Goal: Use online tool/utility: Utilize a website feature to perform a specific function

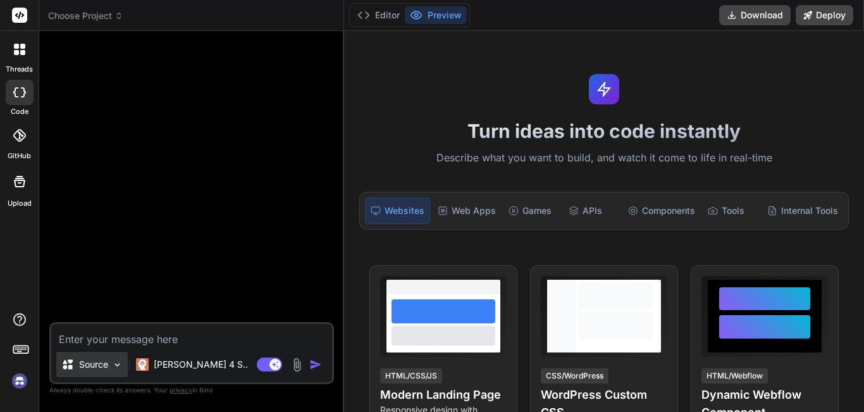
click at [116, 365] on img at bounding box center [117, 364] width 11 height 11
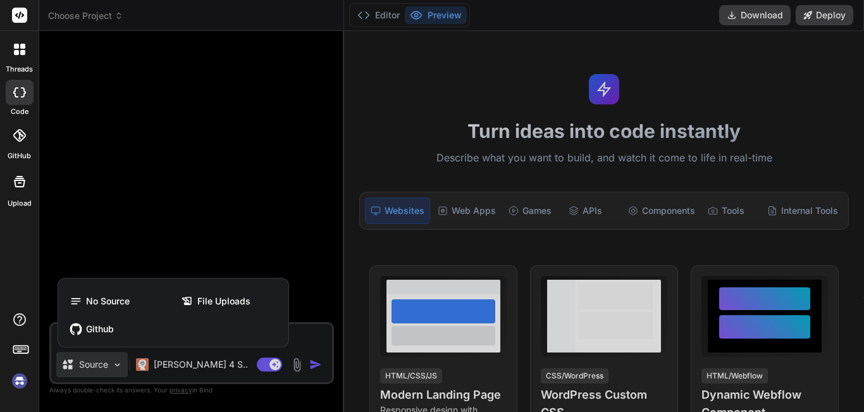
click at [116, 365] on div at bounding box center [432, 206] width 864 height 412
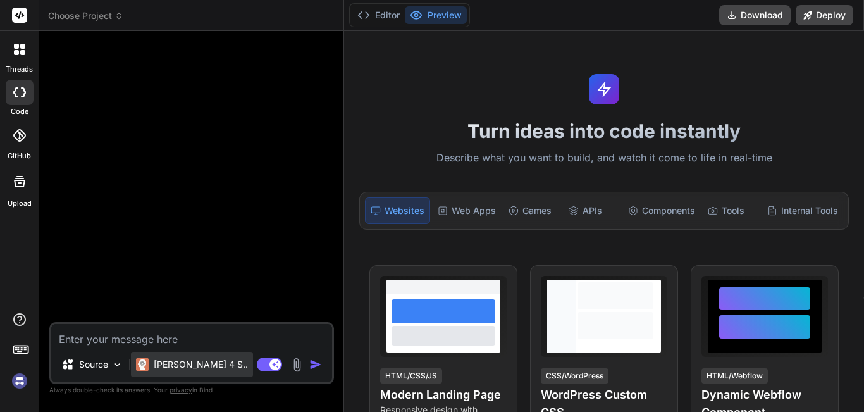
click at [208, 367] on div "Claude 4 S.." at bounding box center [192, 363] width 122 height 25
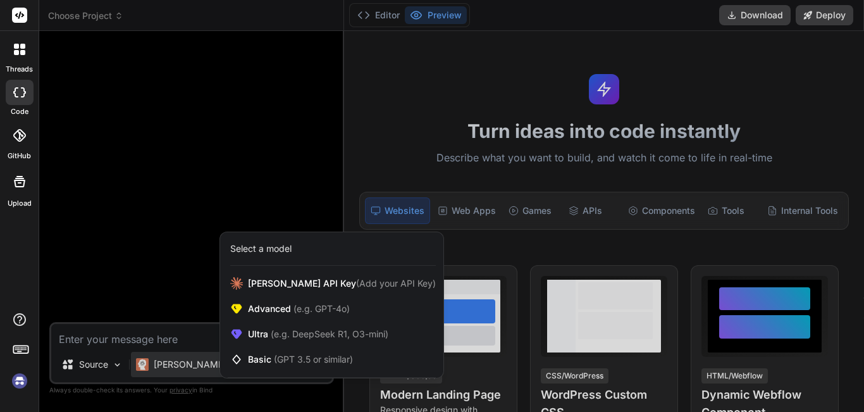
click at [165, 332] on div at bounding box center [432, 206] width 864 height 412
type textarea "x"
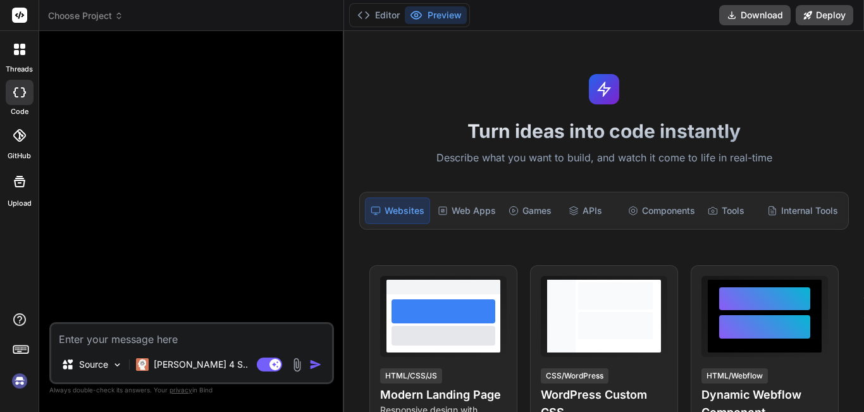
click at [156, 333] on textarea at bounding box center [191, 335] width 281 height 23
paste textarea "https://app.getbind.co/ide?thread=new"
type textarea "https://app.getbind.co/ide?thread=new"
type textarea "x"
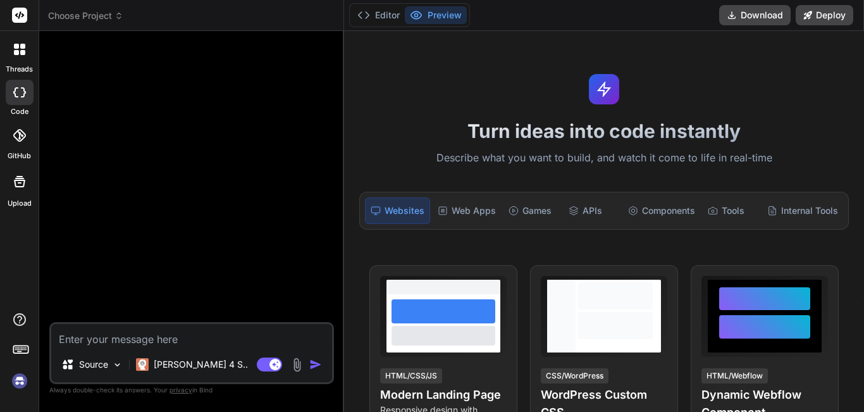
paste textarea "s CHATBOT INTELLIGENT MULTICANAL ## 📋 RÈGLES DE DÉVELOPPEMENT STRICTES ### 🎯 AP…"
type textarea "s CHATBOT INTELLIGENT MULTICANAL ## 📋 RÈGLES DE DÉVELOPPEMENT STRICTES ### 🎯 AP…"
type textarea "x"
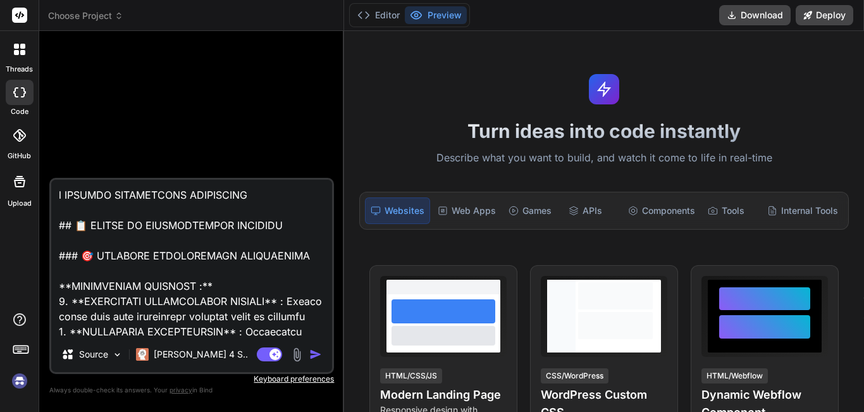
scroll to position [7072, 0]
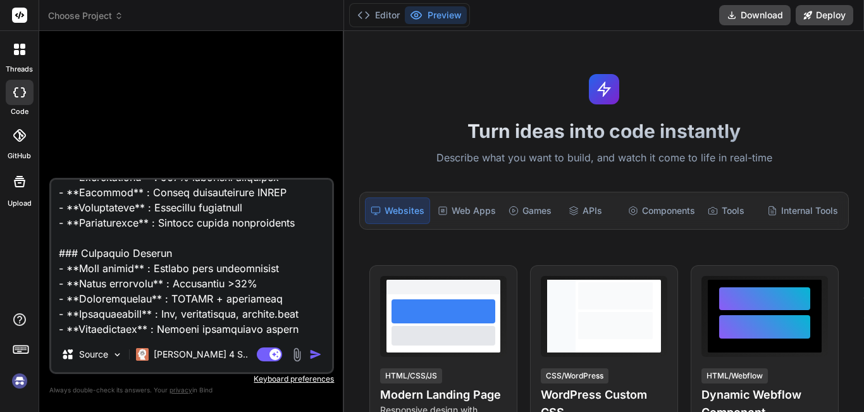
type textarea "x"
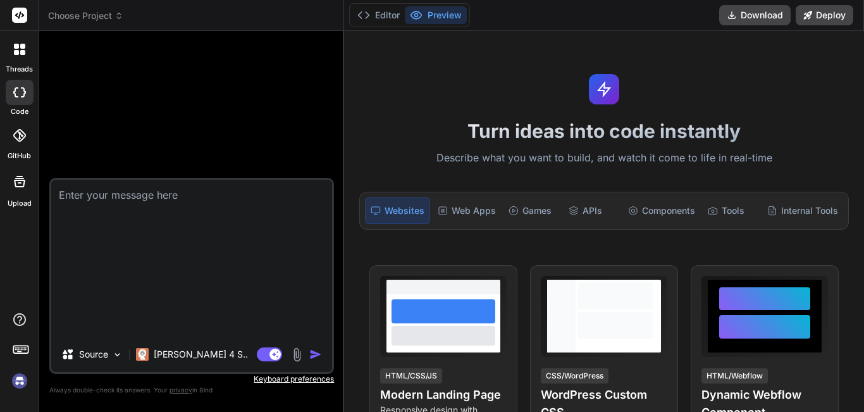
scroll to position [0, 0]
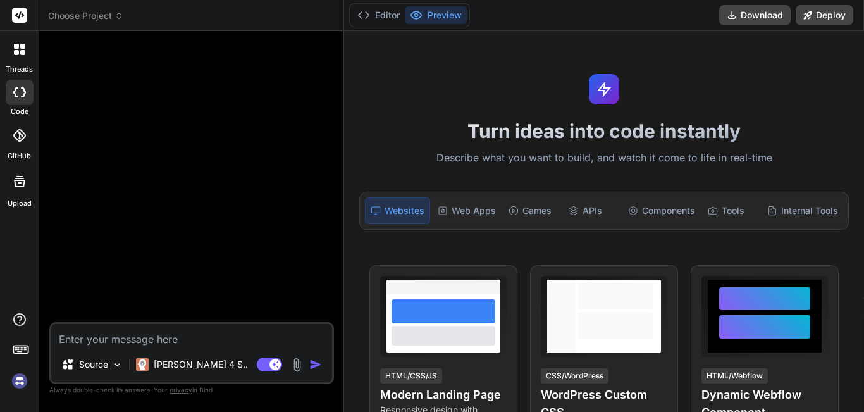
click at [135, 332] on textarea at bounding box center [191, 335] width 281 height 23
paste textarea "vous pouvez parler en français? voici mon projet: CHATBOT INTELLIGENT MULTICANA…"
type textarea "vous pouvez parler en français? voici mon projet: CHATBOT INTELLIGENT MULTICANA…"
type textarea "x"
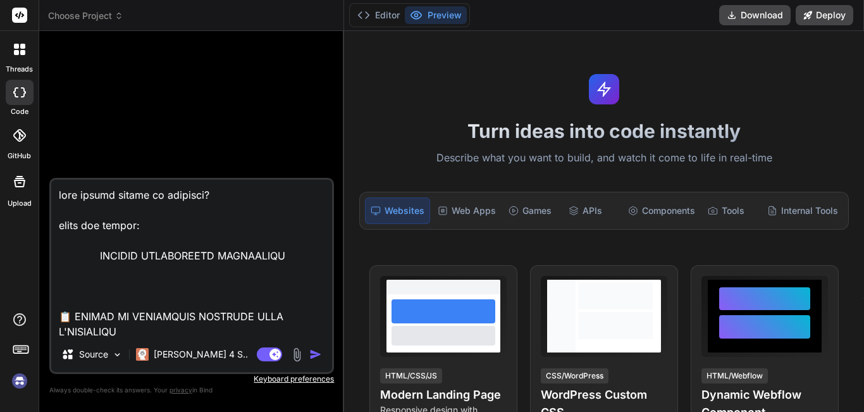
scroll to position [18724, 0]
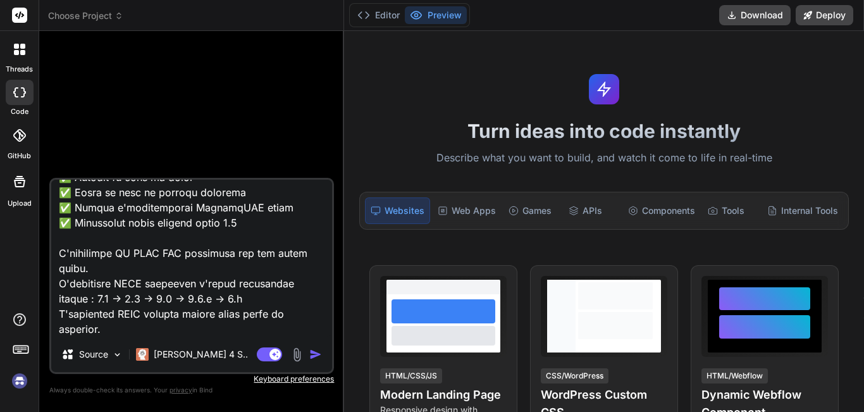
type textarea "vous pouvez parler en français? voici mon projet: CHATBOT INTELLIGENT MULTICANA…"
click at [316, 358] on img "button" at bounding box center [315, 354] width 13 height 13
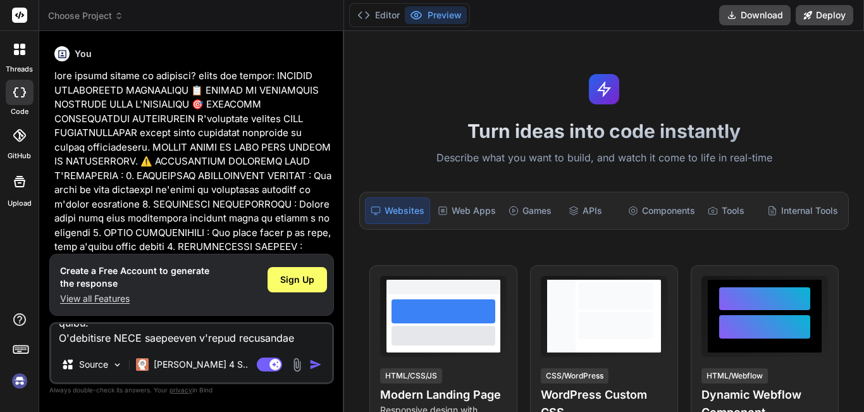
scroll to position [0, 0]
click at [291, 271] on div "Sign Up" at bounding box center [296, 279] width 59 height 25
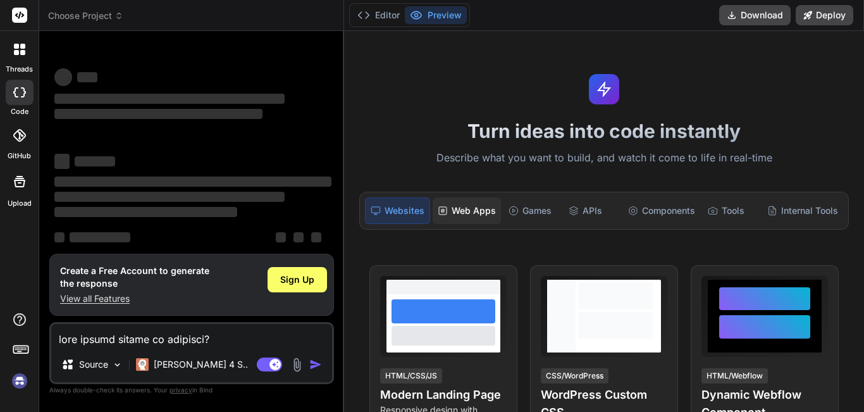
scroll to position [24, 0]
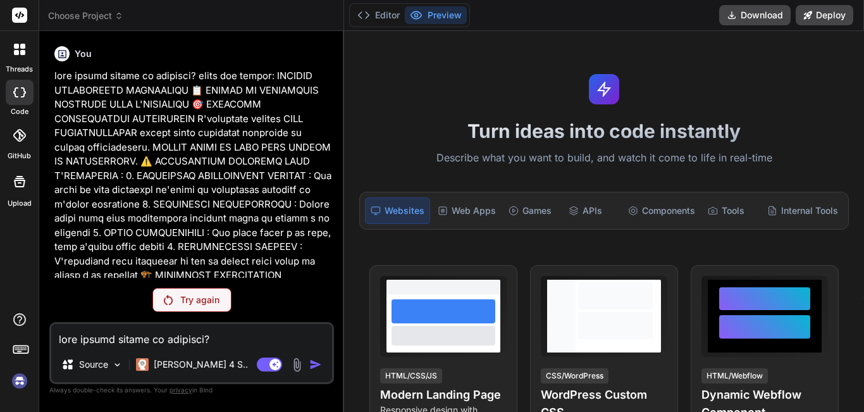
click at [180, 300] on p "Try again" at bounding box center [199, 299] width 39 height 13
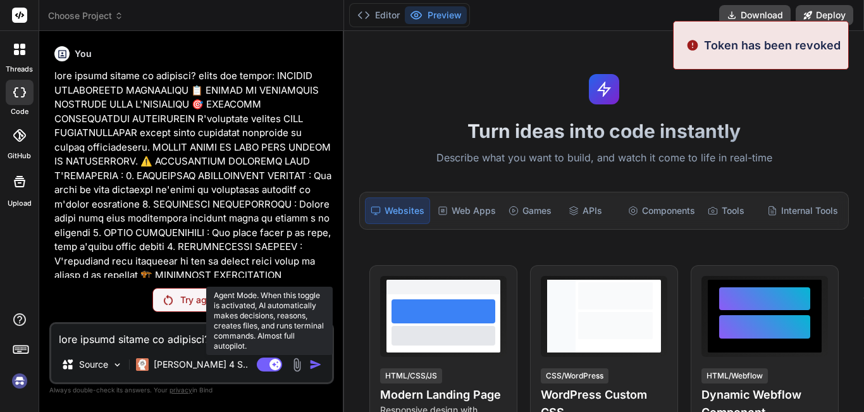
click at [278, 364] on rect at bounding box center [274, 363] width 11 height 11
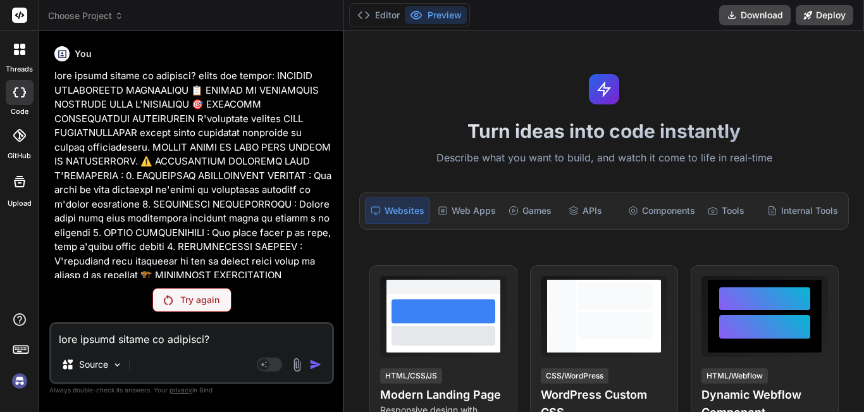
click at [175, 303] on div "Try again" at bounding box center [191, 300] width 79 height 24
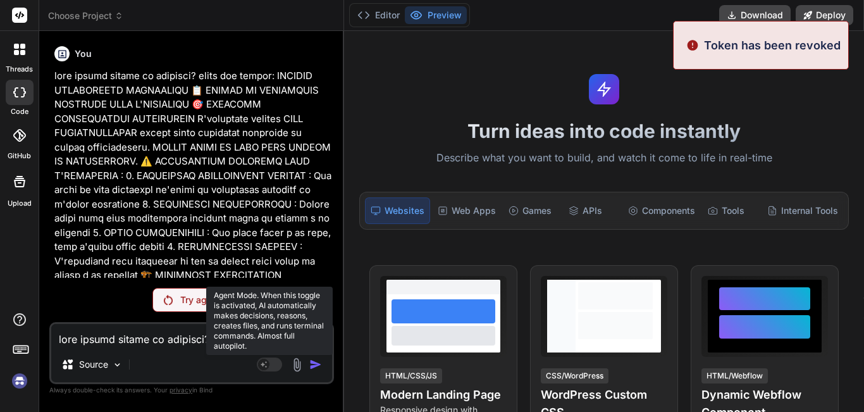
click at [271, 365] on rect at bounding box center [269, 364] width 25 height 14
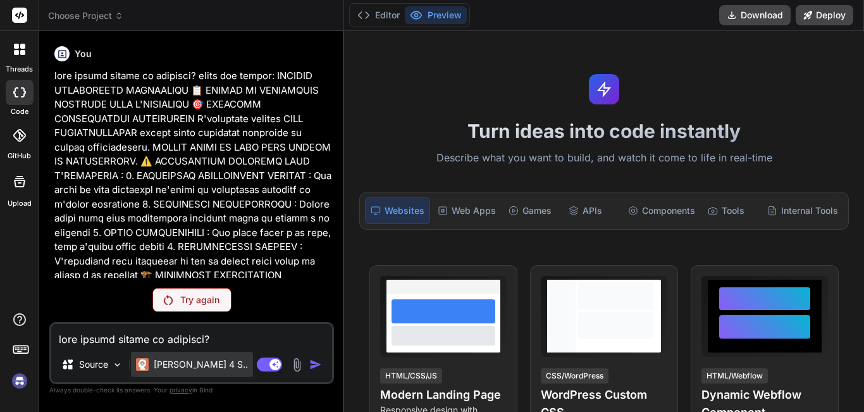
click at [201, 365] on p "Claude 4 S.." at bounding box center [201, 364] width 94 height 13
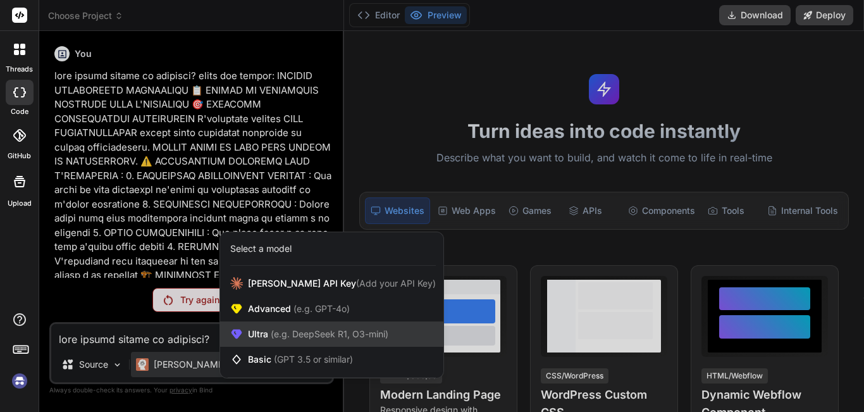
click at [261, 329] on span "Ultra (e.g. DeepSeek R1, O3-mini)" at bounding box center [318, 333] width 140 height 13
type textarea "x"
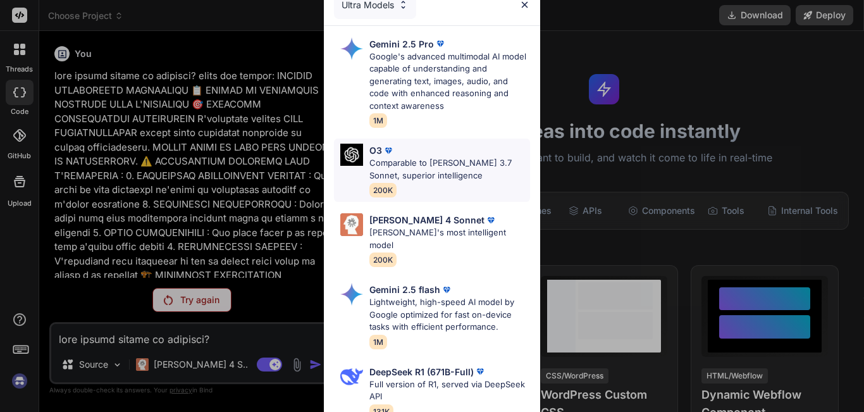
click at [393, 153] on img at bounding box center [388, 150] width 13 height 13
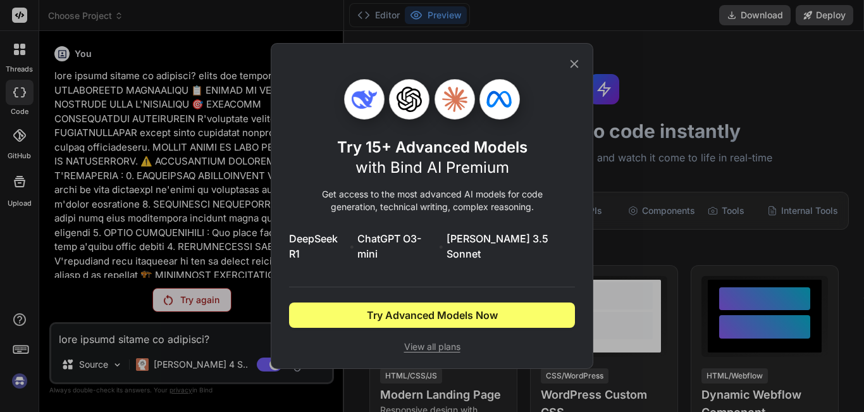
click at [569, 71] on icon at bounding box center [574, 64] width 14 height 14
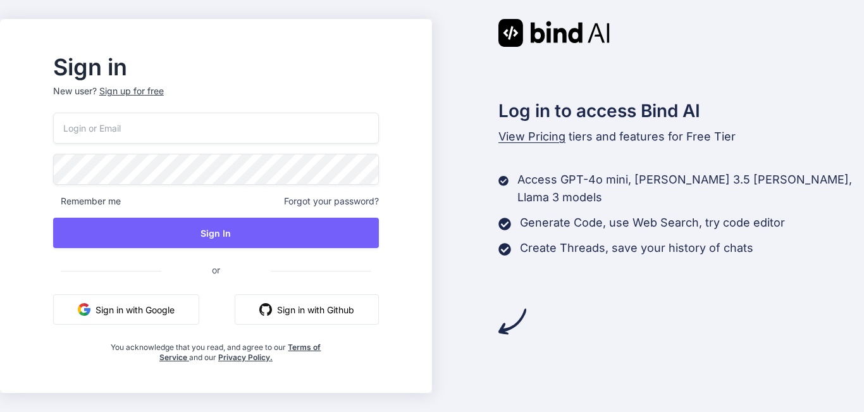
click at [164, 302] on button "Sign in with Google" at bounding box center [126, 309] width 146 height 30
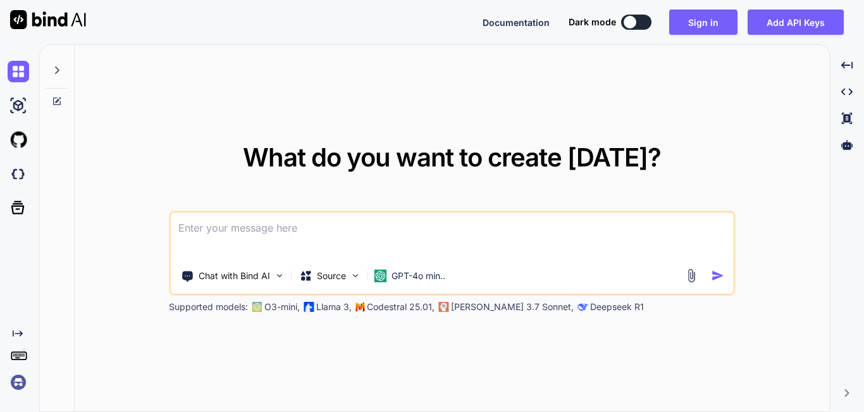
click at [233, 234] on textarea at bounding box center [452, 235] width 562 height 47
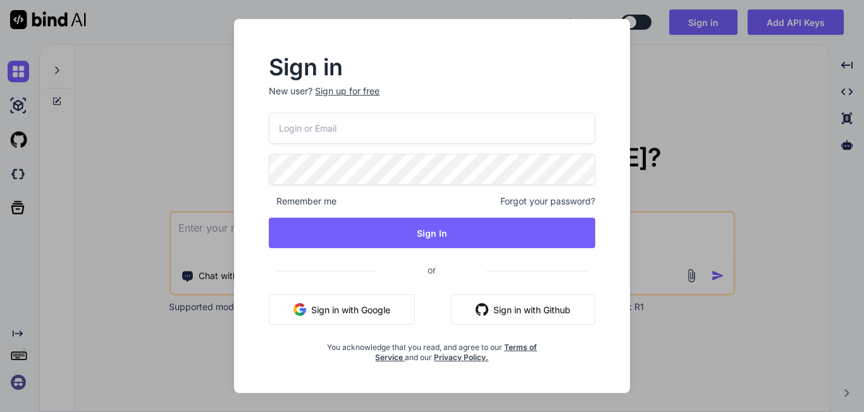
click at [340, 302] on button "Sign in with Google" at bounding box center [342, 309] width 146 height 30
click at [333, 291] on div "Remember me Forgot your password? Sign In or Sign in with Google Sign in with G…" at bounding box center [432, 238] width 326 height 250
click at [338, 301] on button "Sign in with Google" at bounding box center [342, 309] width 146 height 30
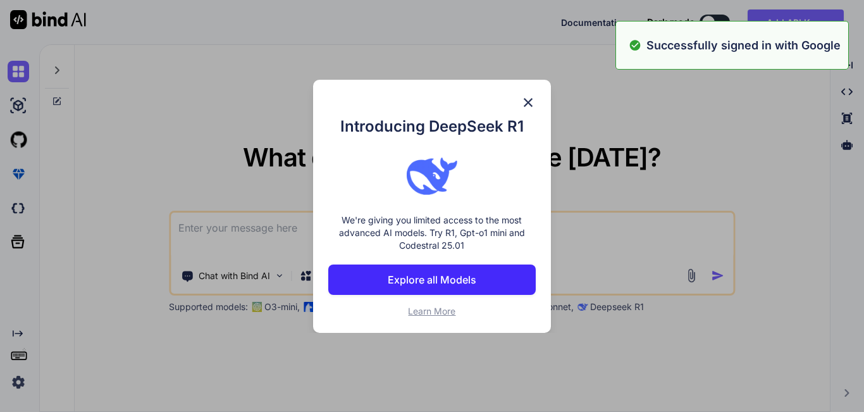
type textarea "x"
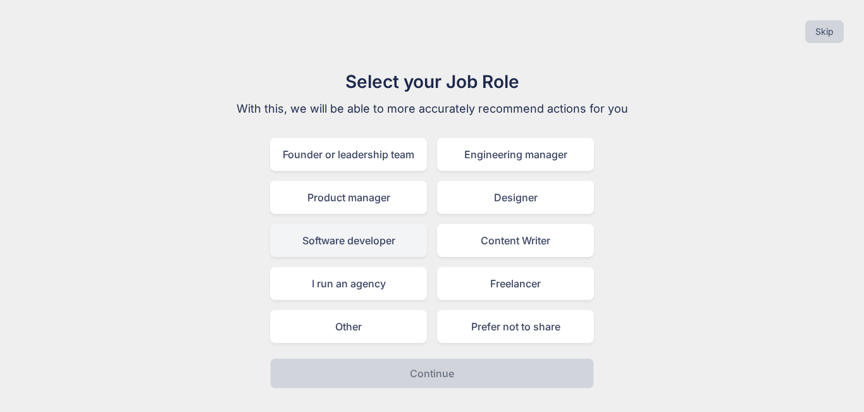
click at [363, 243] on div "Software developer" at bounding box center [348, 240] width 157 height 33
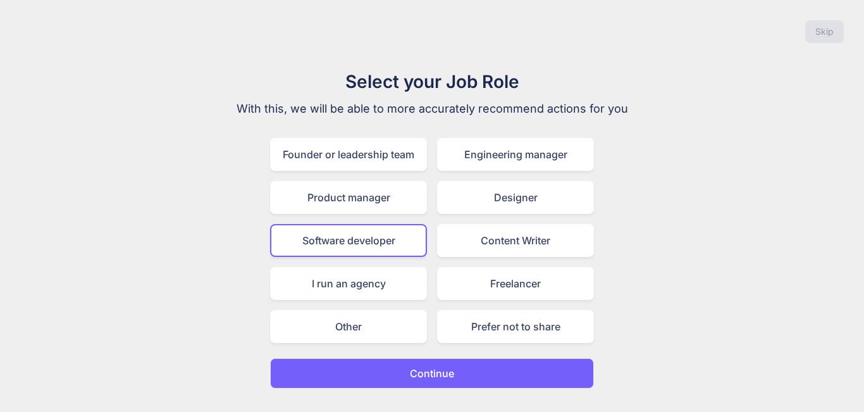
click at [436, 367] on p "Continue" at bounding box center [432, 372] width 44 height 15
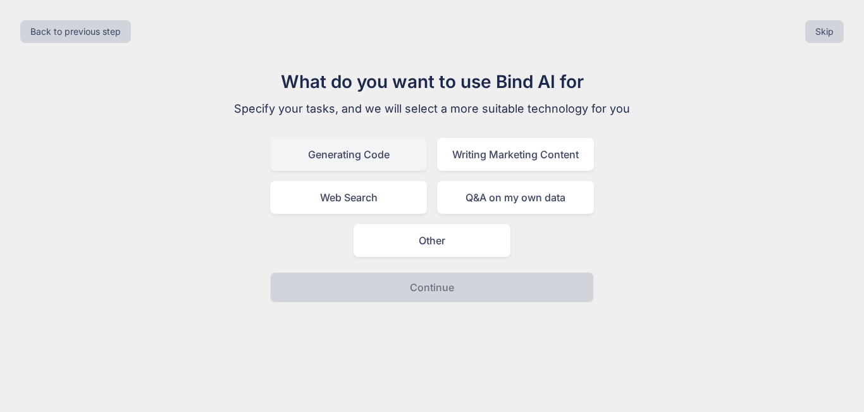
click at [339, 150] on div "Generating Code" at bounding box center [348, 154] width 157 height 33
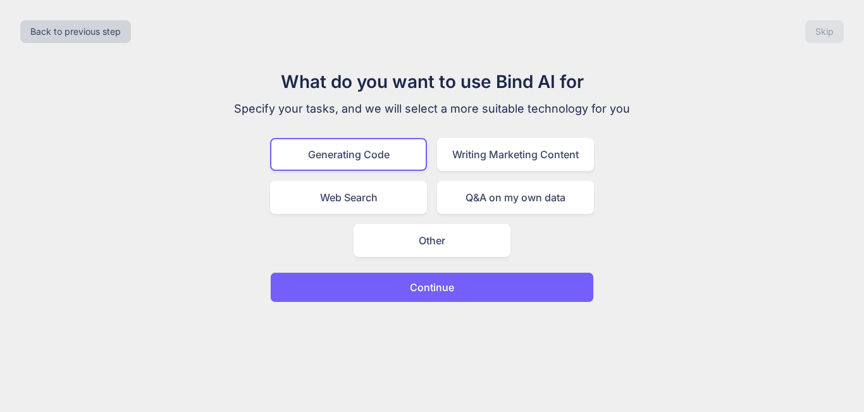
click at [432, 287] on p "Continue" at bounding box center [432, 286] width 44 height 15
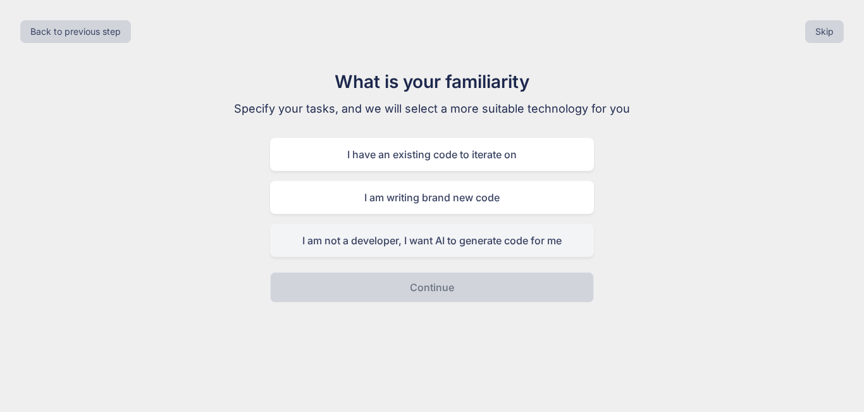
click at [425, 239] on div "I am not a developer, I want AI to generate code for me" at bounding box center [432, 240] width 324 height 33
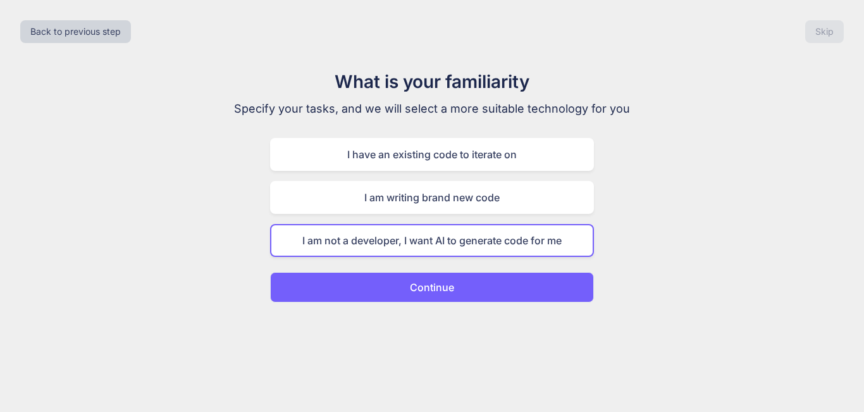
click at [448, 288] on p "Continue" at bounding box center [432, 286] width 44 height 15
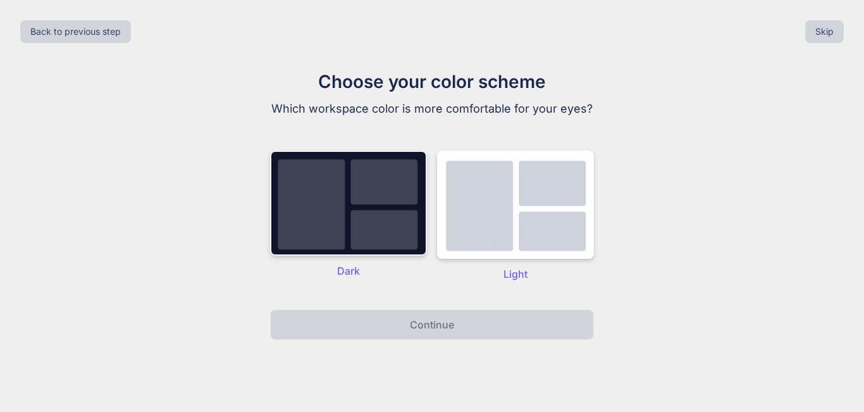
click at [386, 207] on img at bounding box center [348, 202] width 157 height 105
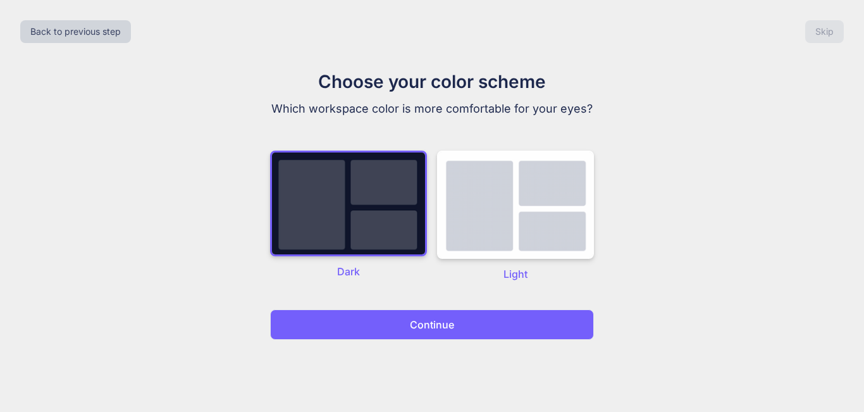
click at [448, 323] on p "Continue" at bounding box center [432, 324] width 44 height 15
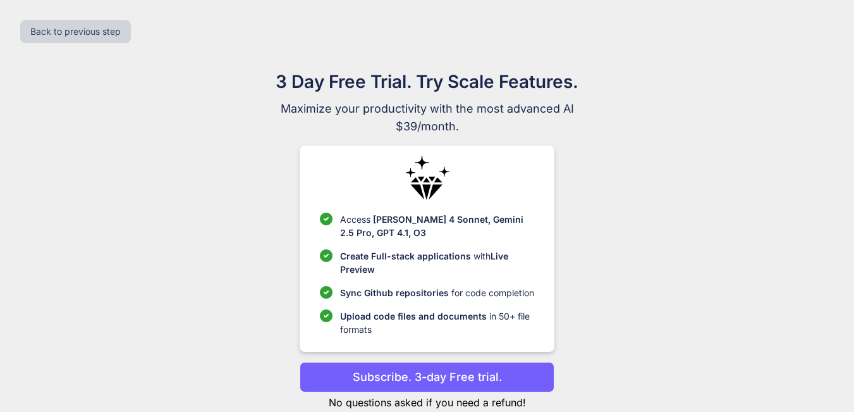
click at [459, 379] on p "Subscribe. 3-day Free trial." at bounding box center [427, 376] width 149 height 17
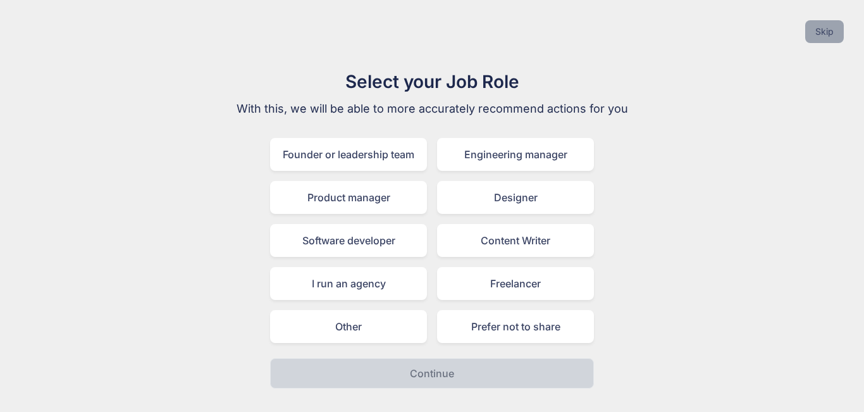
click at [830, 37] on button "Skip" at bounding box center [824, 31] width 39 height 23
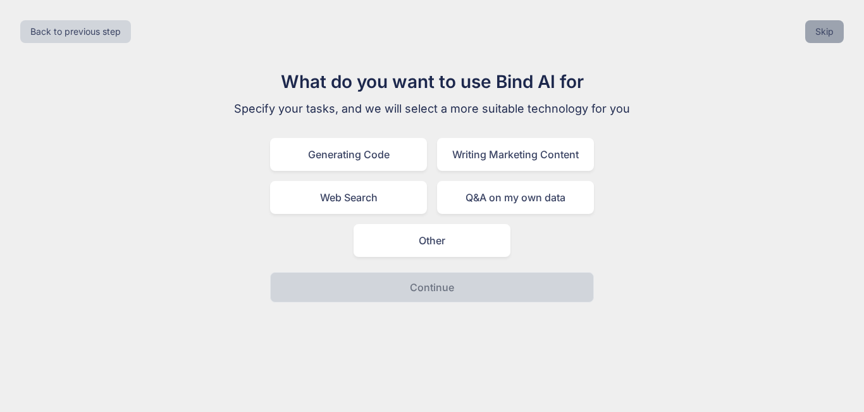
click at [830, 37] on button "Skip" at bounding box center [824, 31] width 39 height 23
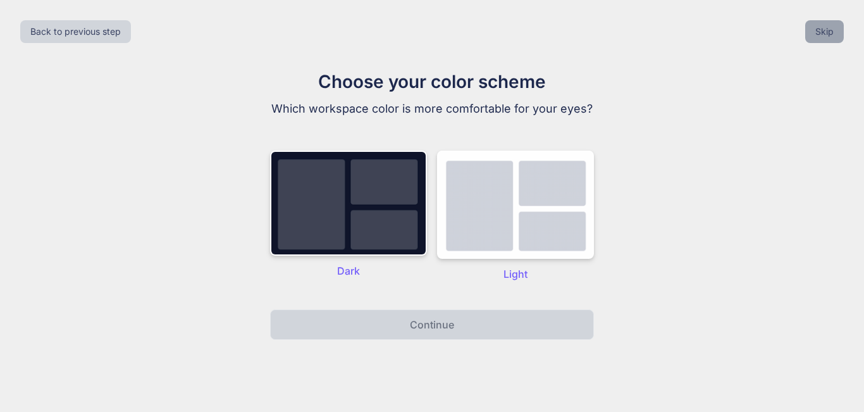
click at [830, 37] on button "Skip" at bounding box center [824, 31] width 39 height 23
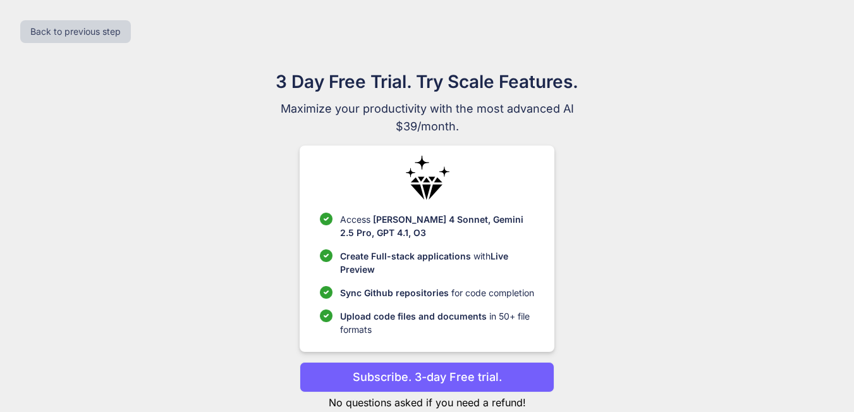
scroll to position [34, 0]
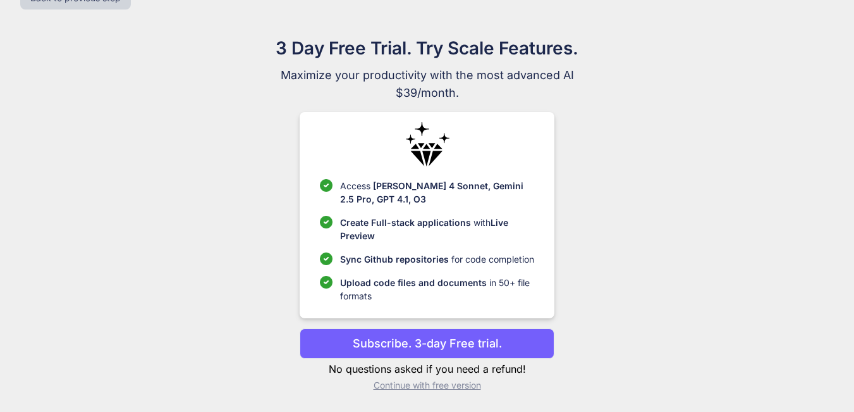
click at [413, 386] on p "Continue with free version" at bounding box center [427, 385] width 255 height 13
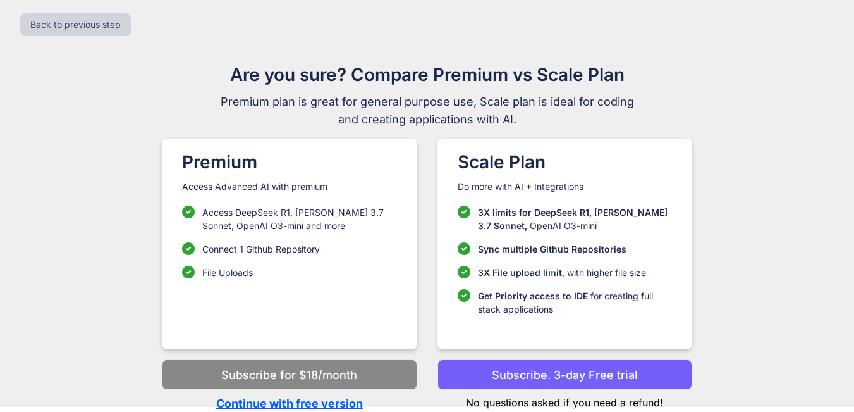
scroll to position [7, 0]
click at [279, 404] on p "Continue with free version" at bounding box center [289, 402] width 255 height 17
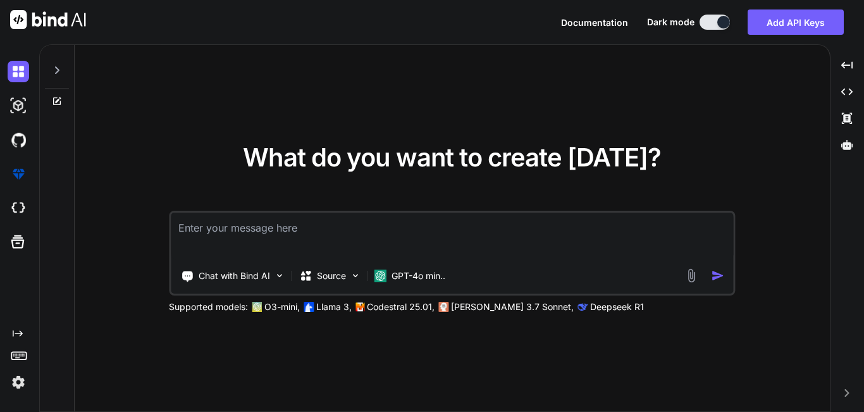
type textarea "x"
click at [248, 227] on textarea at bounding box center [452, 235] width 562 height 47
click at [212, 239] on textarea at bounding box center [452, 235] width 562 height 47
paste textarea "vous pouvez parler en français? voici mon projet: CHATBOT INTELLIGENT MULTICANA…"
type textarea "vous pouvez parler en français? voici mon projet: CHATBOT INTELLIGENT MULTICANA…"
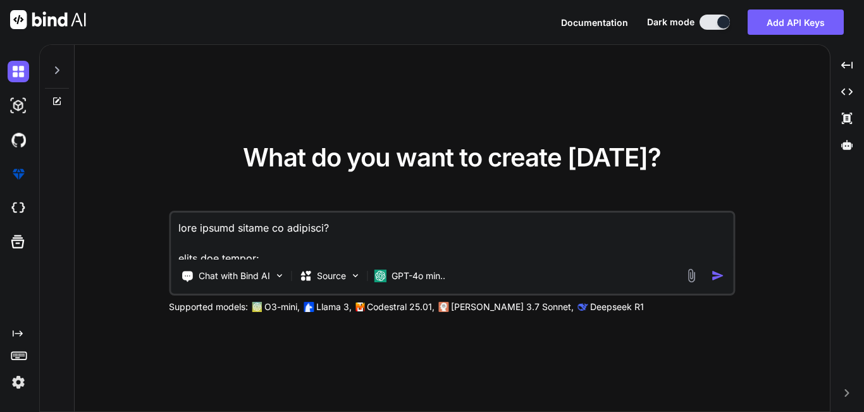
type textarea "x"
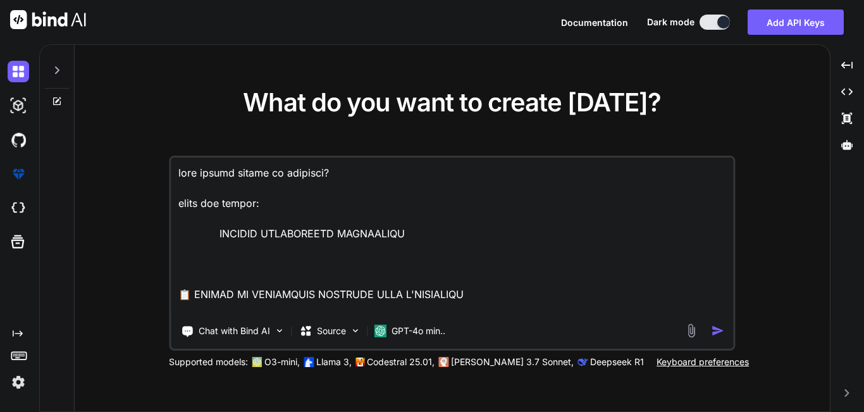
scroll to position [16570, 0]
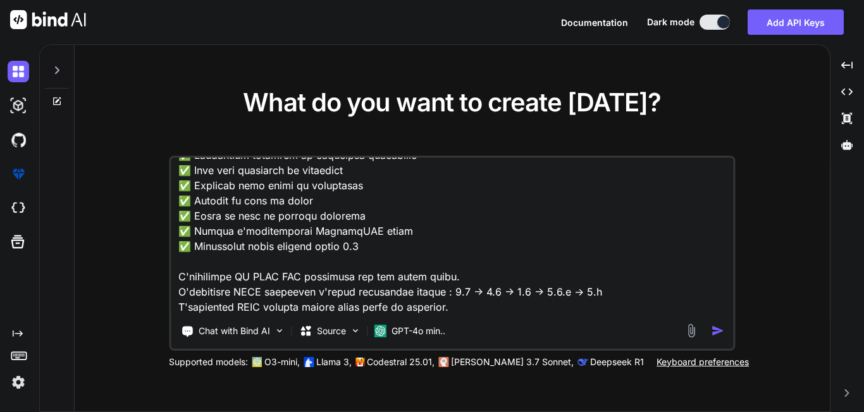
type textarea "vous pouvez parler en français? voici mon projet: CHATBOT INTELLIGENT MULTICANA…"
click at [718, 330] on img "button" at bounding box center [717, 330] width 13 height 13
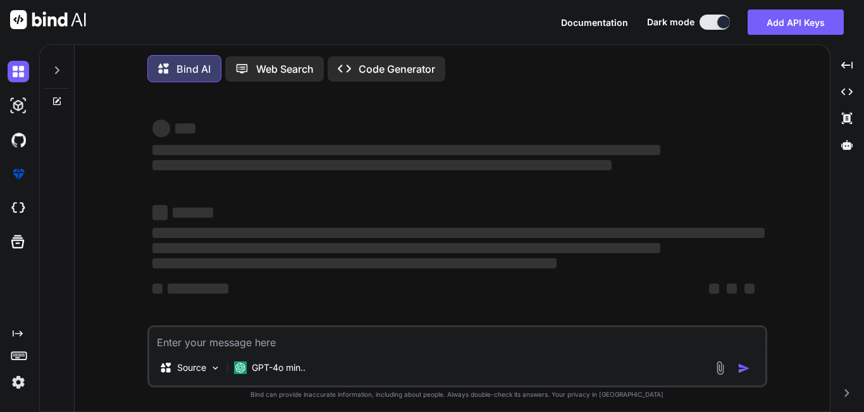
click at [717, 331] on textarea at bounding box center [457, 338] width 616 height 23
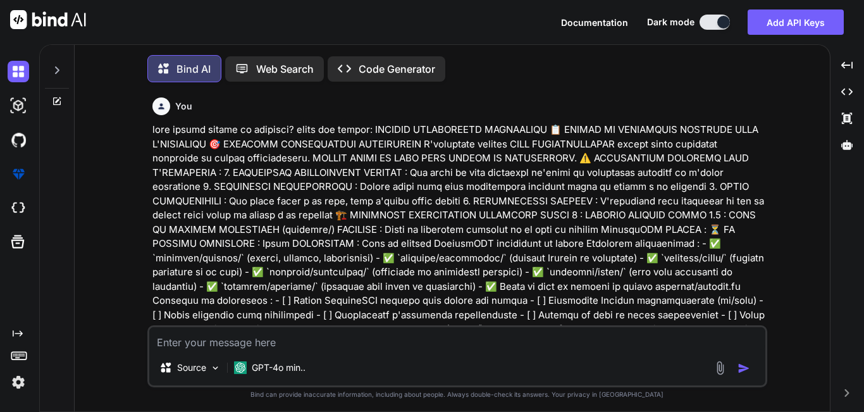
scroll to position [6, 0]
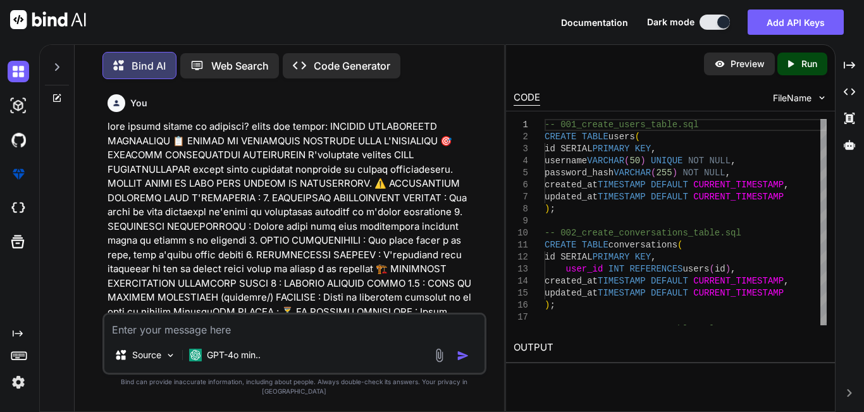
click at [493, 149] on div "You Bind AI Bien sûr, je peux vous aider avec votre projet de chatbot intellige…" at bounding box center [294, 250] width 419 height 322
click at [492, 185] on div "You Bind AI Bien sûr, je peux vous aider avec votre projet de chatbot intellige…" at bounding box center [294, 250] width 419 height 322
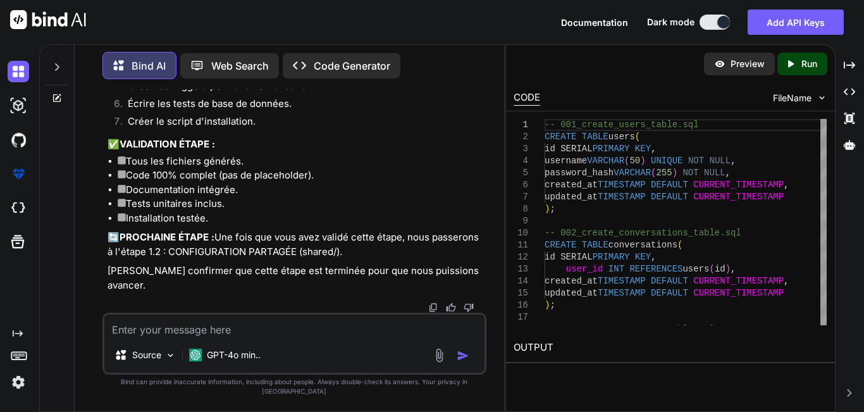
scroll to position [7345, 0]
click at [411, 114] on li "Écrire les tests de base de données." at bounding box center [301, 106] width 366 height 18
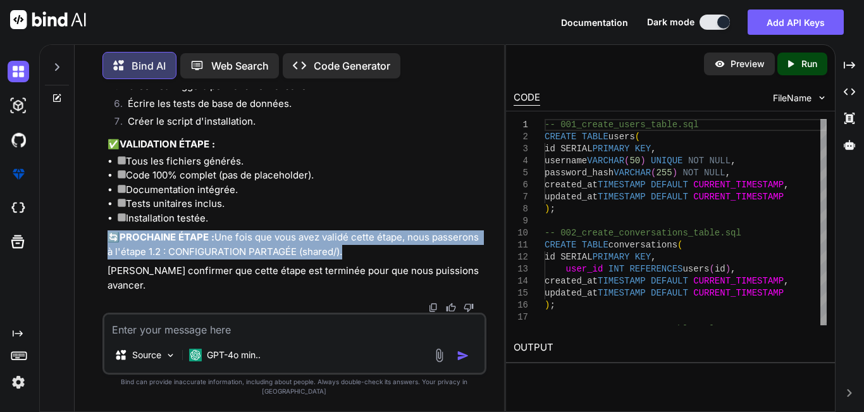
drag, startPoint x: 109, startPoint y: 260, endPoint x: 341, endPoint y: 276, distance: 233.1
click at [341, 259] on p "🔄 PROCHAINE ÉTAPE : Une fois que vous avez validé cette étape, nous passerons à…" at bounding box center [295, 244] width 376 height 28
copy p "🔄 PROCHAINE ÉTAPE : Une fois que vous avez validé cette étape, nous passerons à…"
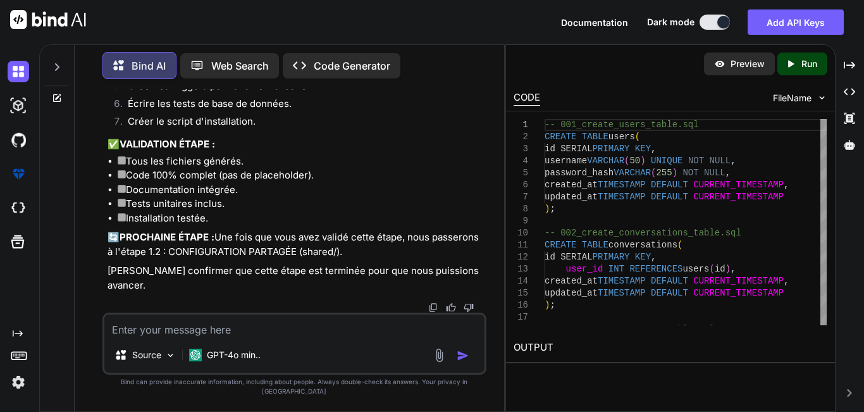
click at [267, 331] on textarea at bounding box center [294, 325] width 380 height 23
paste textarea "🔄 PROCHAINE ÉTAPE : Une fois que vous avez validé cette étape, nous passerons à…"
type textarea "x"
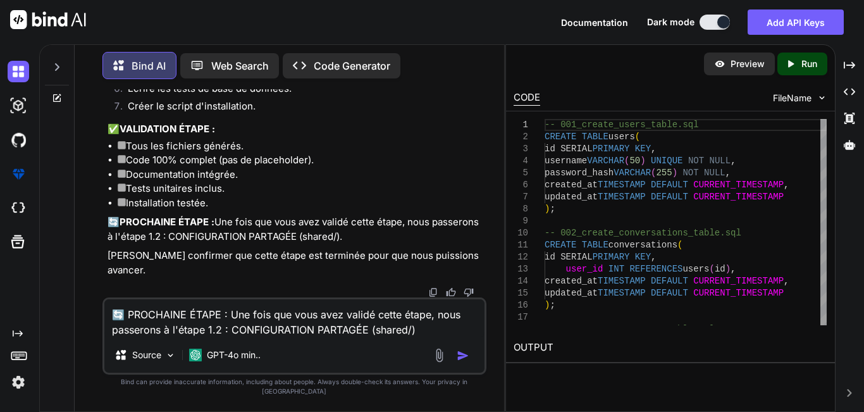
click at [341, 324] on textarea "🔄 PROCHAINE ÉTAPE : Une fois que vous avez validé cette étape, nous passerons à…" at bounding box center [294, 318] width 380 height 38
type textarea "🔄 PROCHAINE ÉTAPE : Une fois que vous avez validé cette étape, nous passerons à…"
click at [457, 362] on img "button" at bounding box center [462, 355] width 13 height 13
type textarea "x"
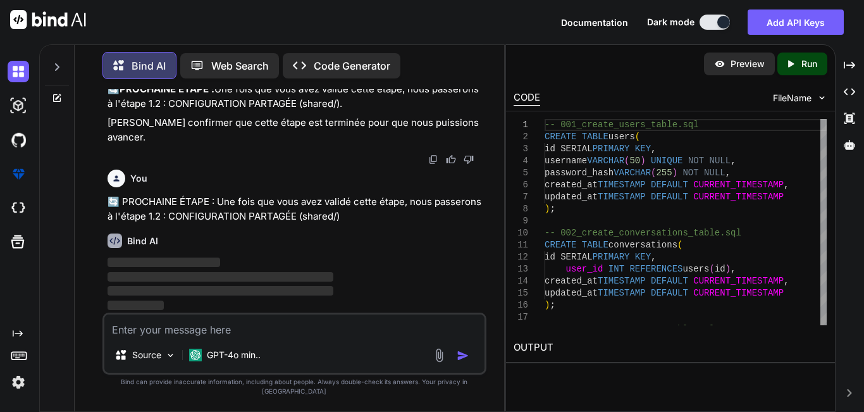
scroll to position [7493, 0]
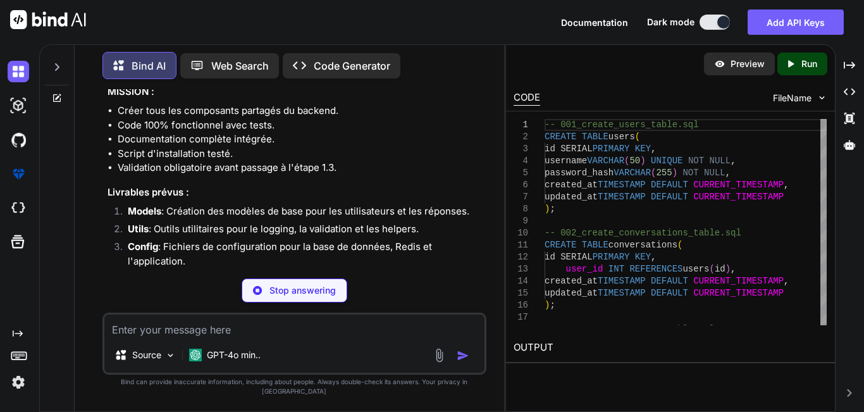
click at [458, 55] on p "Merci pour votre confirmation ! Nous allons maintenant passer à l'étape 1.2 : C…" at bounding box center [295, 41] width 376 height 28
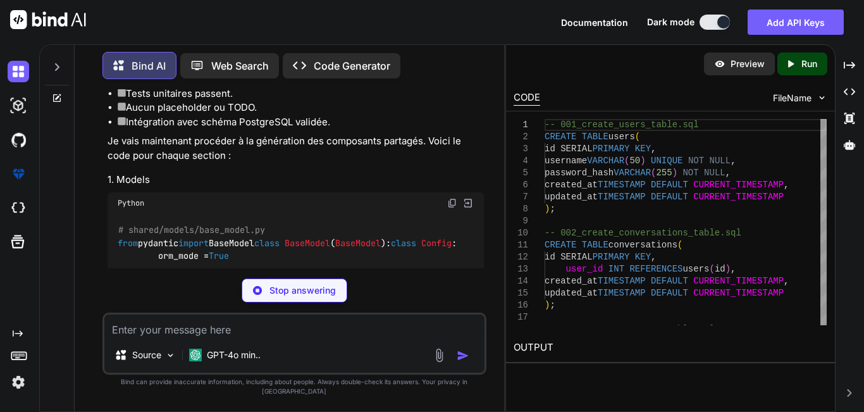
type textarea "x"
type textarea "# shared/models/base_model.py from pydantic import BaseModel class BaseModel(Ba…"
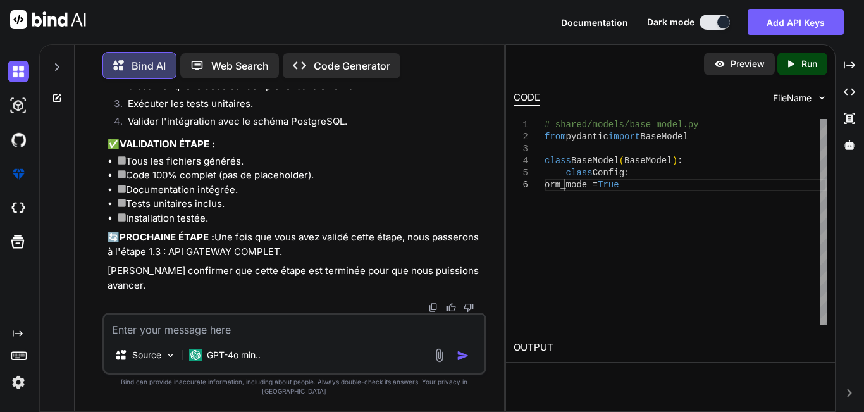
scroll to position [9864, 0]
click at [262, 367] on div "GPT-4o min.." at bounding box center [225, 354] width 82 height 25
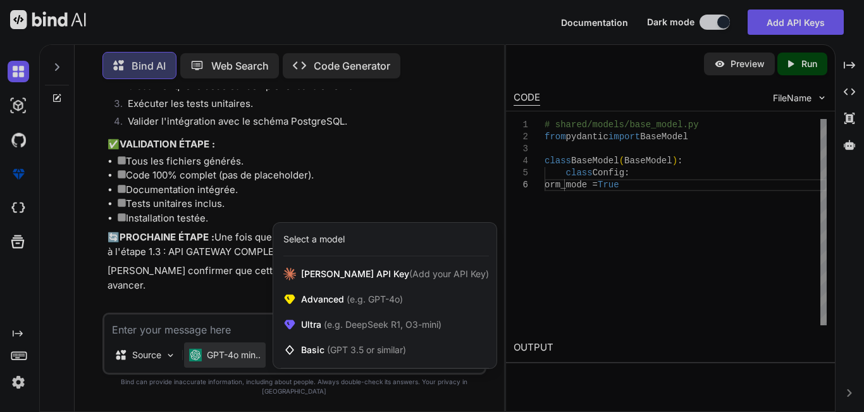
click at [262, 367] on div at bounding box center [432, 206] width 864 height 412
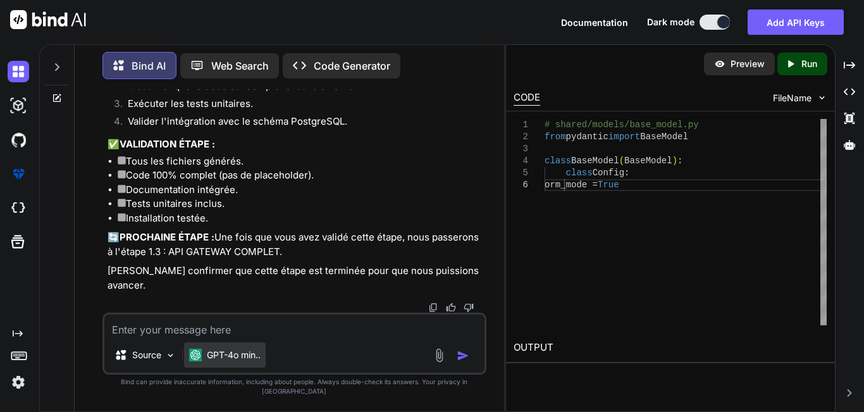
click at [255, 361] on p "GPT-4o min.." at bounding box center [234, 354] width 54 height 13
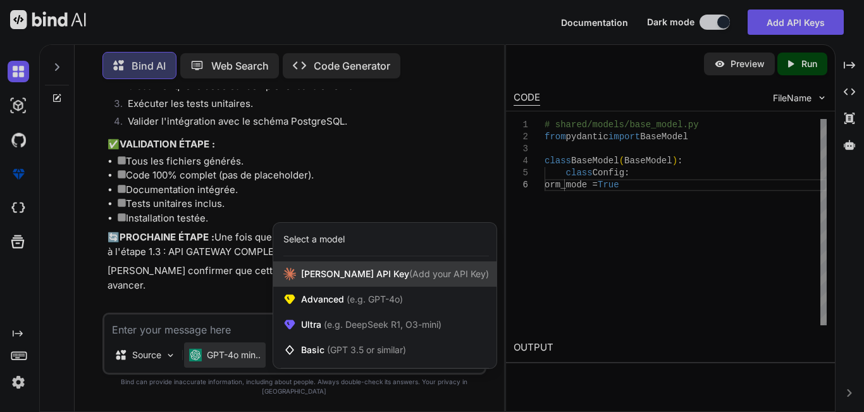
click at [333, 276] on div "Claude API Key (Add your API Key)" at bounding box center [384, 273] width 223 height 25
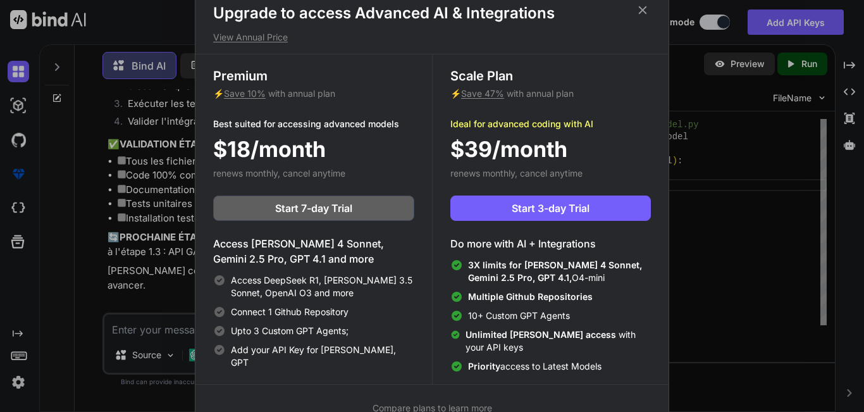
click at [641, 4] on icon at bounding box center [642, 10] width 14 height 14
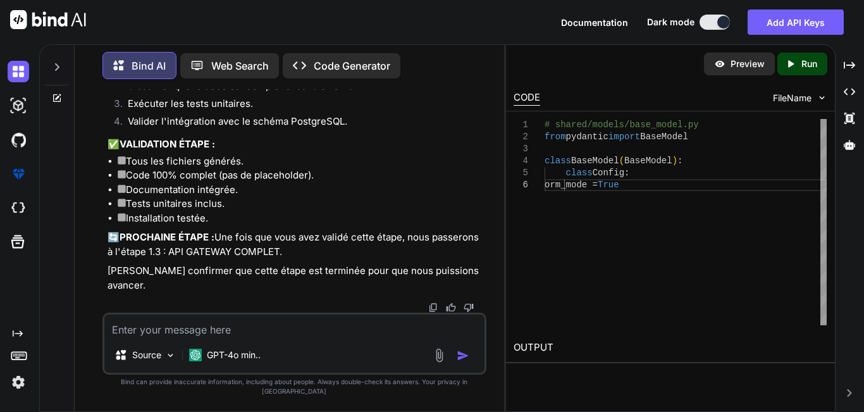
click at [392, 79] on li "Vérifier que tous les fichiers sont générés." at bounding box center [301, 70] width 366 height 18
drag, startPoint x: 106, startPoint y: 264, endPoint x: 288, endPoint y: 274, distance: 181.8
click at [288, 274] on div "You Bind AI Bien sûr, je peux vous aider avec votre projet de chatbot intellige…" at bounding box center [295, 200] width 381 height 223
copy p "🔄 PROCHAINE ÉTAPE : Une fois que vous avez validé cette étape, nous passerons à…"
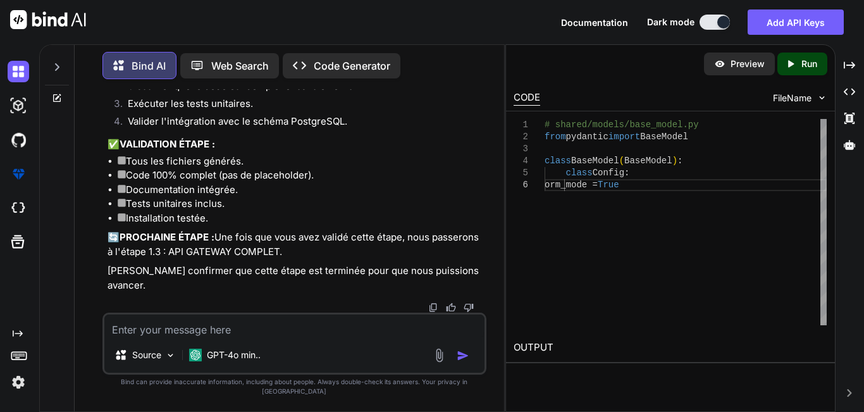
click at [259, 337] on textarea at bounding box center [294, 325] width 380 height 23
paste textarea "🔄 PROCHAINE ÉTAPE : Une fois que vous avez validé cette étape, nous passerons à…"
type textarea "x"
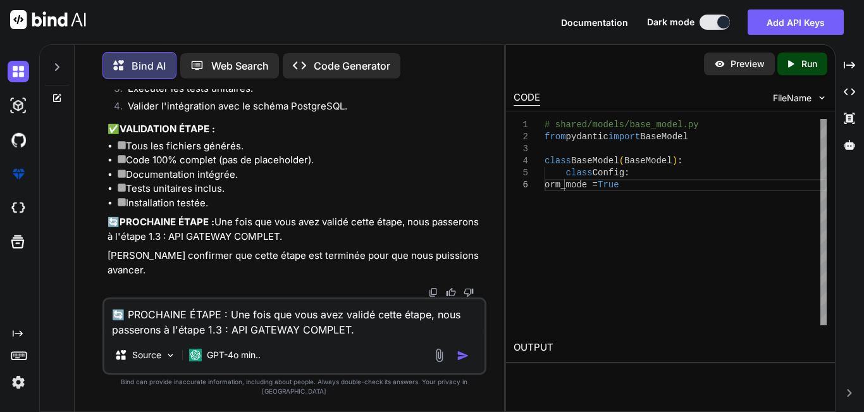
type textarea "🔄 PROCHAINE ÉTAPE : Une fois que vous avez validé cette étape, nous passerons à…"
click at [465, 362] on img "button" at bounding box center [462, 355] width 13 height 13
type textarea "x"
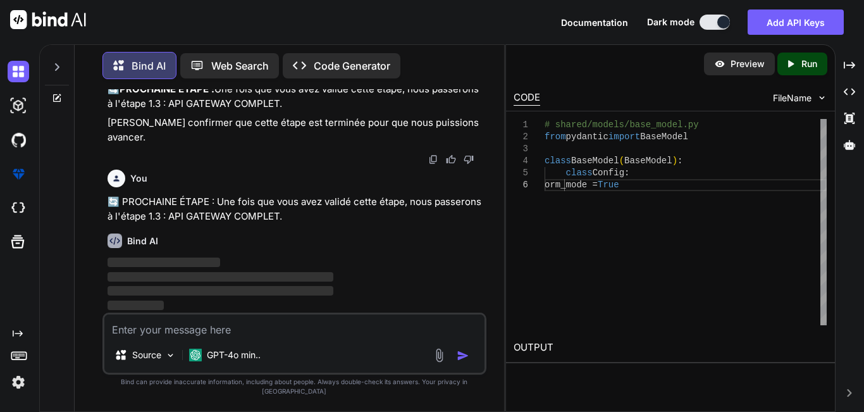
scroll to position [10189, 0]
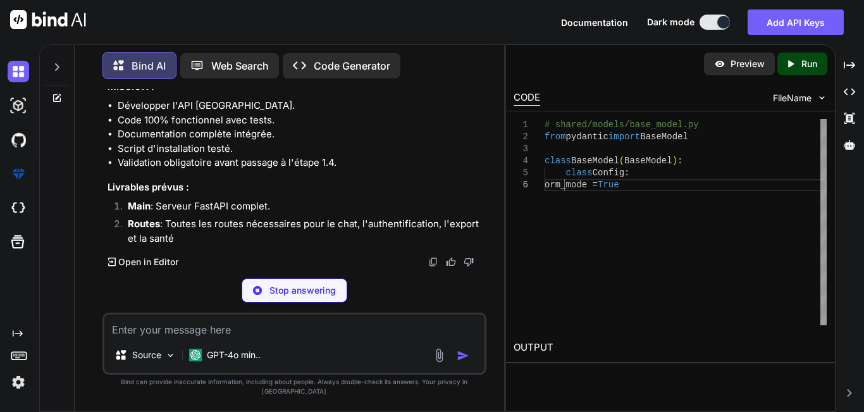
click at [482, 240] on div "Bind AI Merci pour votre confirmation ! Nous allons maintenant passer à l'étape…" at bounding box center [295, 128] width 376 height 279
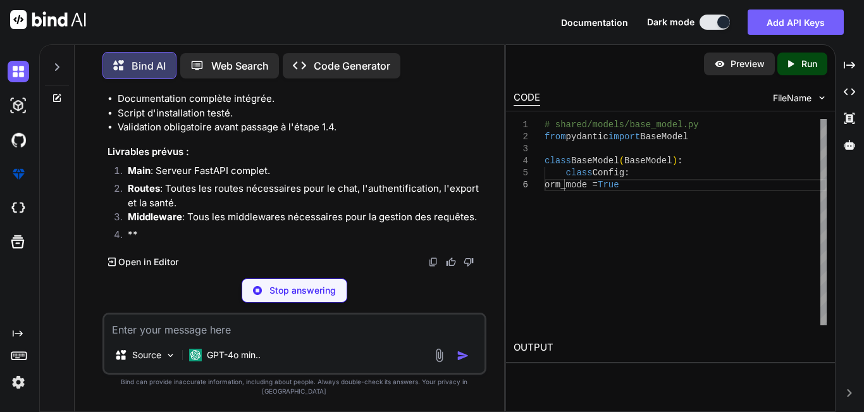
scroll to position [10458, 0]
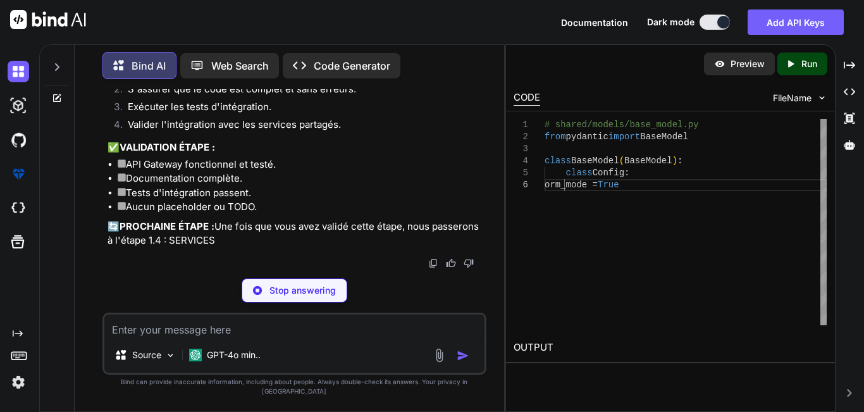
type textarea "x"
type textarea "app.include_router(export_routes.router) app.include_router(health_routes.route…"
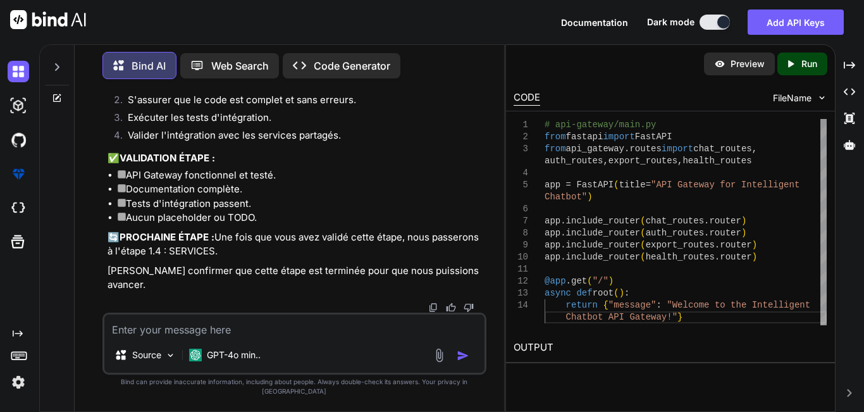
scroll to position [12419, 0]
drag, startPoint x: 102, startPoint y: 254, endPoint x: 228, endPoint y: 273, distance: 127.2
click at [228, 273] on div "You Bind AI Bien sûr, je peux vous aider avec votre projet de chatbot intellige…" at bounding box center [294, 250] width 384 height 322
copy p "🔄 PROCHAINE ÉTAPE : Une fois que vous avez validé cette étape, nous passerons à…"
click at [224, 336] on textarea at bounding box center [294, 325] width 380 height 23
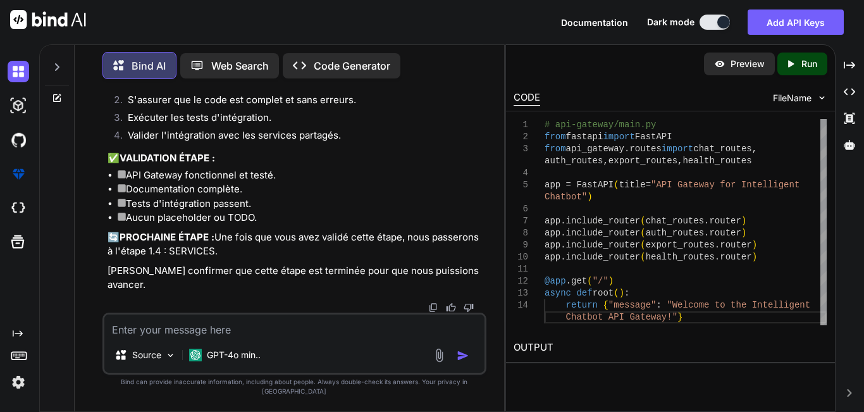
paste textarea "🔄 PROCHAINE ÉTAPE : Une fois que vous avez validé cette étape, nous passerons à…"
type textarea "x"
type textarea "🔄 PROCHAINE ÉTAPE : Une fois que vous avez validé cette étape, nous passerons à…"
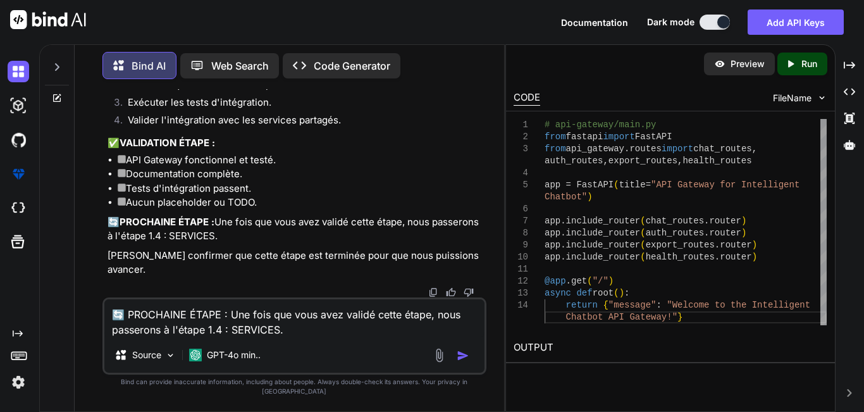
type textarea "x"
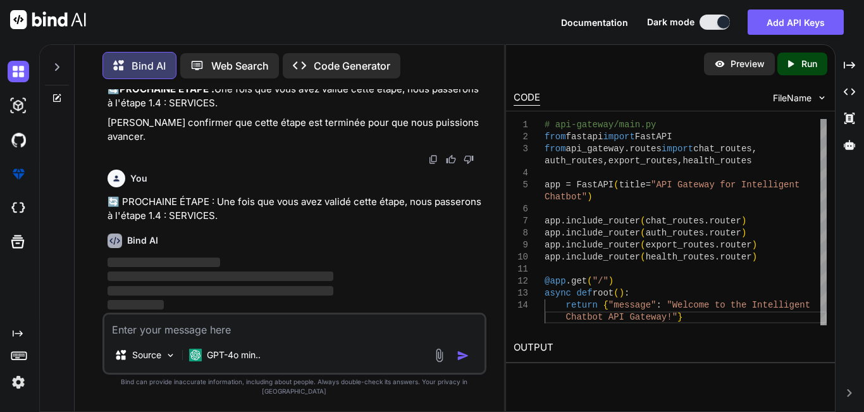
scroll to position [12567, 0]
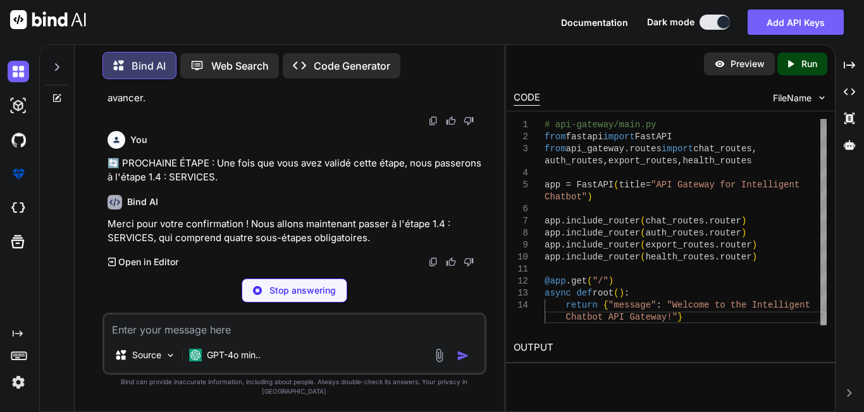
click at [788, 95] on span "FileName" at bounding box center [792, 98] width 39 height 13
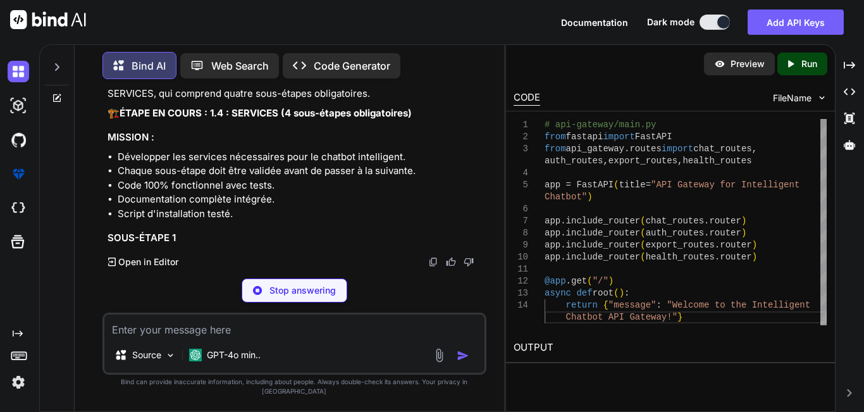
click at [537, 97] on div "CODE" at bounding box center [526, 97] width 27 height 15
click at [312, 53] on div "Created with Pixso. Code Generator" at bounding box center [342, 65] width 118 height 25
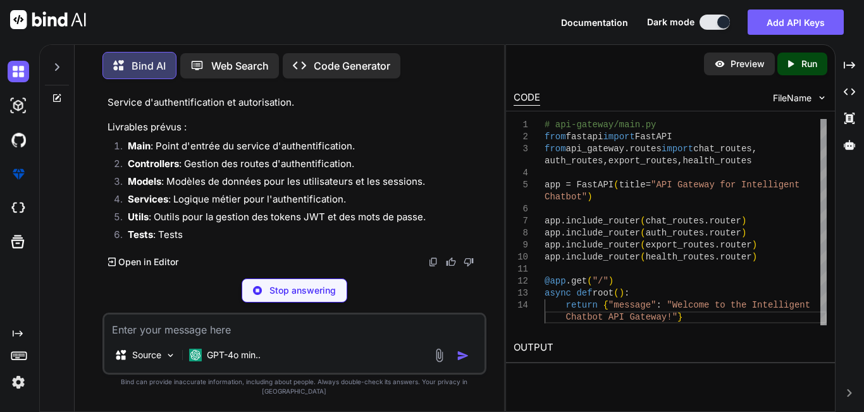
click at [312, 64] on icon "Created with Pixso." at bounding box center [303, 65] width 21 height 13
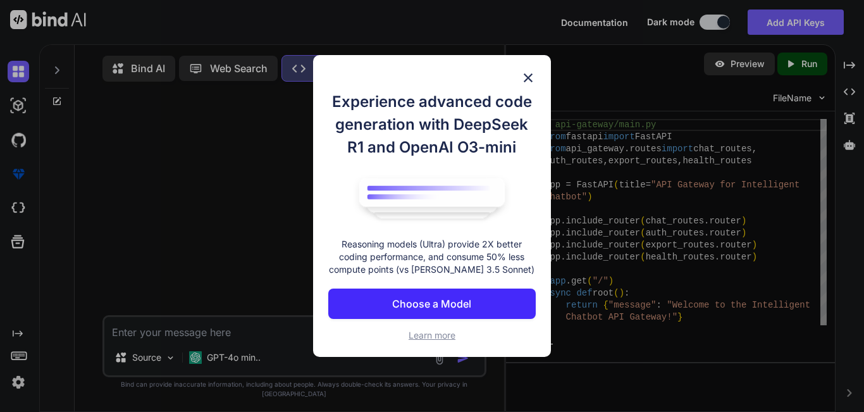
click at [528, 73] on img at bounding box center [527, 77] width 15 height 15
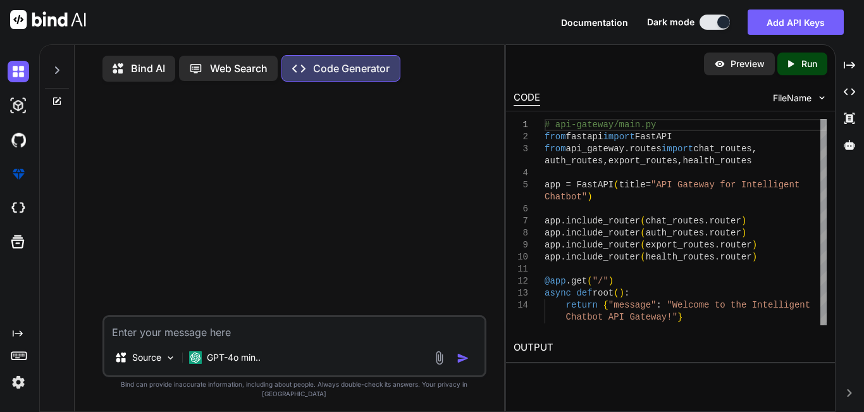
click at [230, 65] on p "Web Search" at bounding box center [239, 68] width 58 height 15
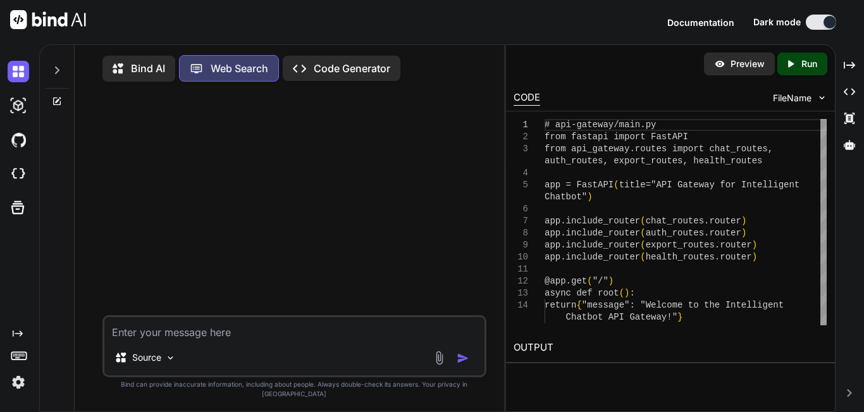
scroll to position [6, 0]
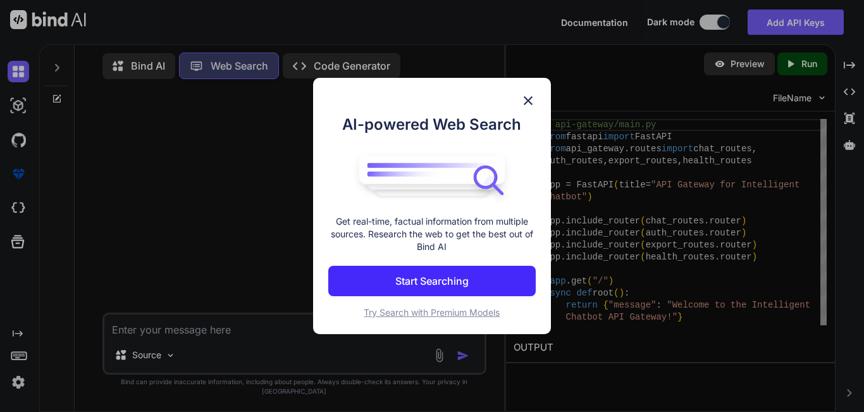
click at [534, 94] on img at bounding box center [527, 100] width 15 height 15
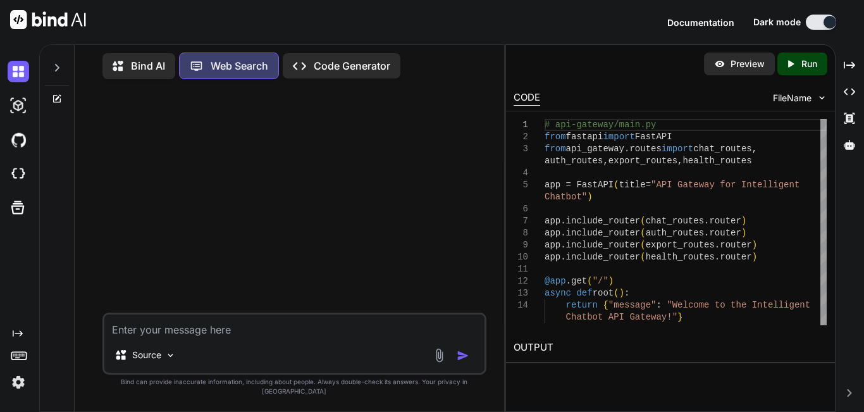
click at [529, 102] on div "CODE" at bounding box center [526, 97] width 27 height 15
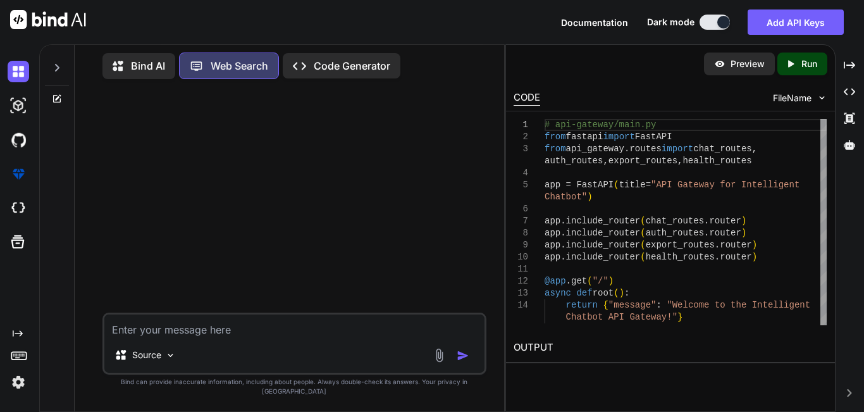
click at [218, 257] on div at bounding box center [295, 200] width 381 height 223
click at [245, 235] on div at bounding box center [295, 200] width 381 height 223
click at [138, 63] on p "Bind AI" at bounding box center [148, 65] width 34 height 15
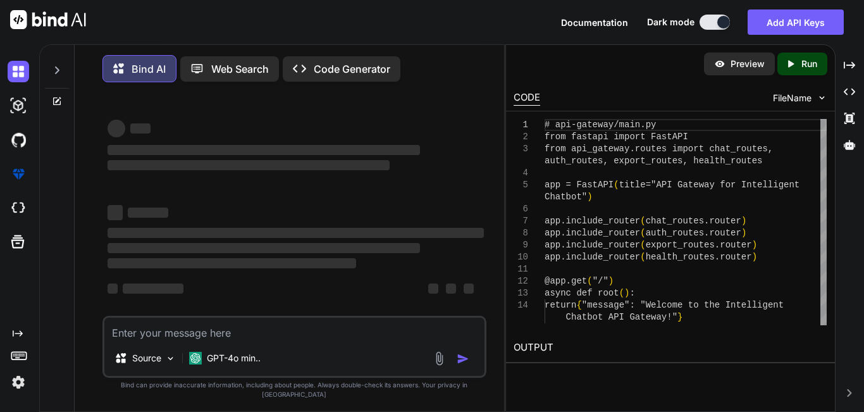
click at [140, 72] on div "Bind AI" at bounding box center [139, 68] width 74 height 27
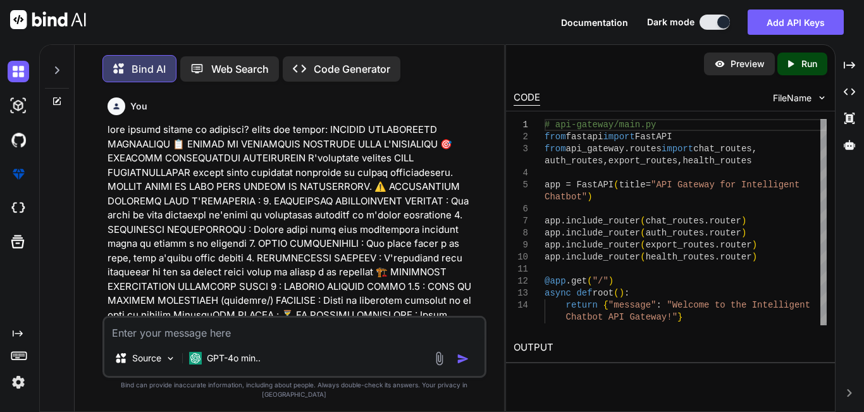
type textarea "x"
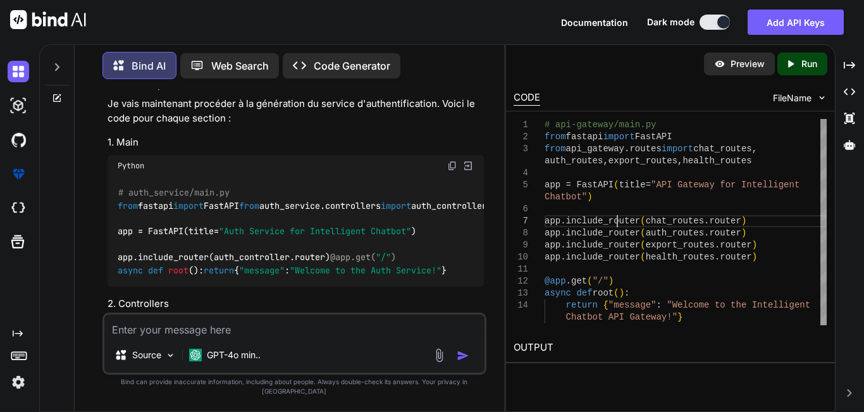
click at [616, 218] on div "# api-gateway/main.py from fastapi import FastAPI from api_gateway.routes impor…" at bounding box center [685, 222] width 282 height 206
type textarea "app.include_router(export_routes.router) app.include_router(health_routes.route…"
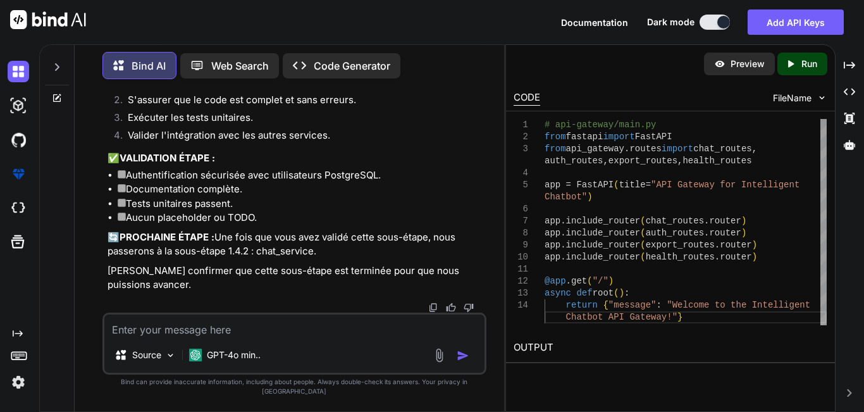
scroll to position [11867, 0]
